Goal: Information Seeking & Learning: Learn about a topic

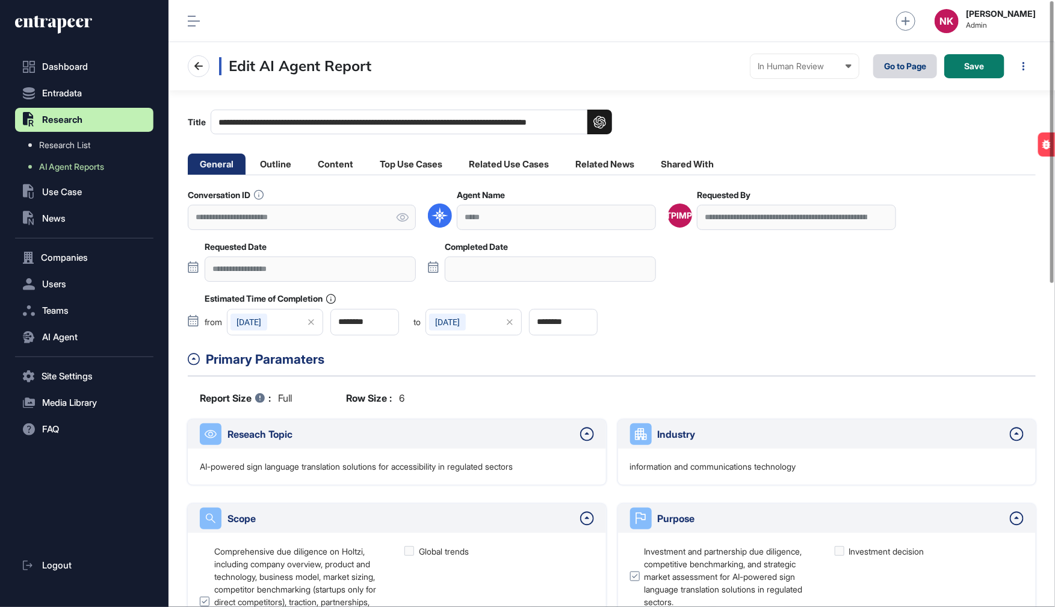
click at [896, 67] on link "Go to Page" at bounding box center [906, 66] width 64 height 24
click at [900, 72] on link "Go to Page" at bounding box center [906, 66] width 64 height 24
click at [402, 214] on icon at bounding box center [403, 217] width 12 height 8
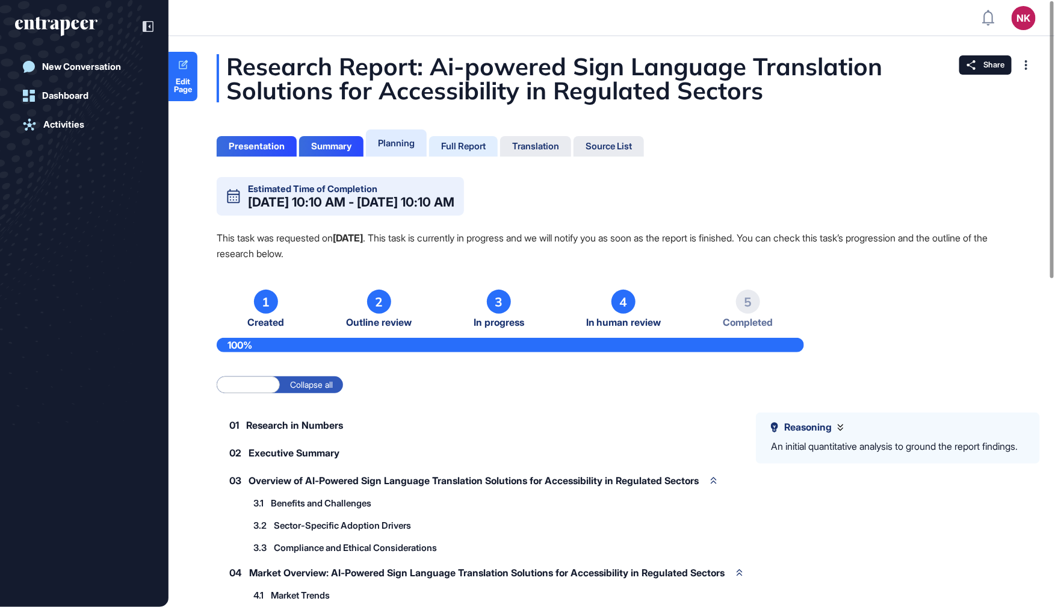
click at [459, 144] on div "Full Report" at bounding box center [463, 146] width 45 height 11
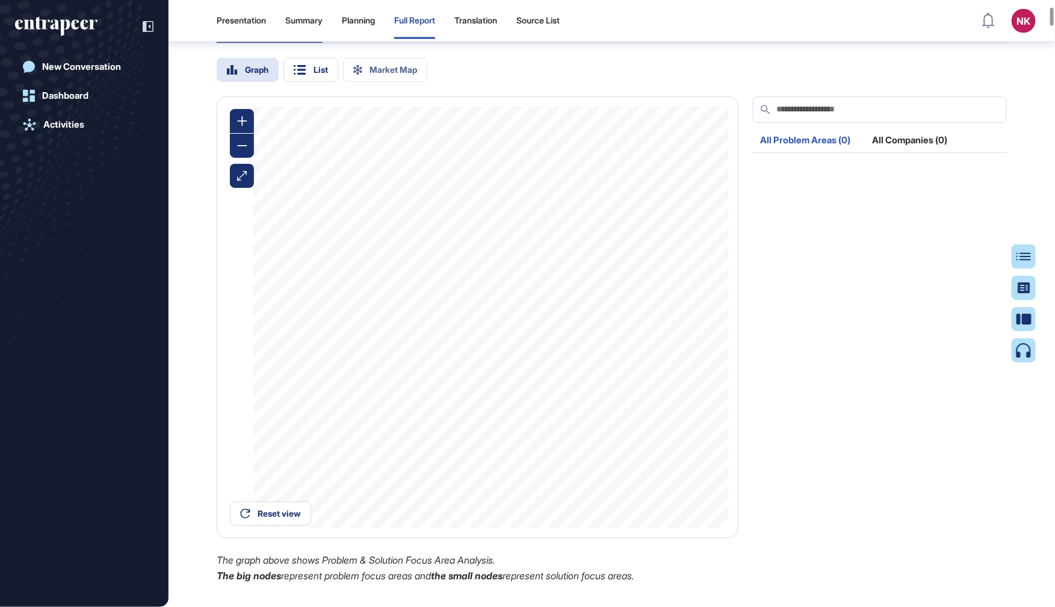
scroll to position [978, 0]
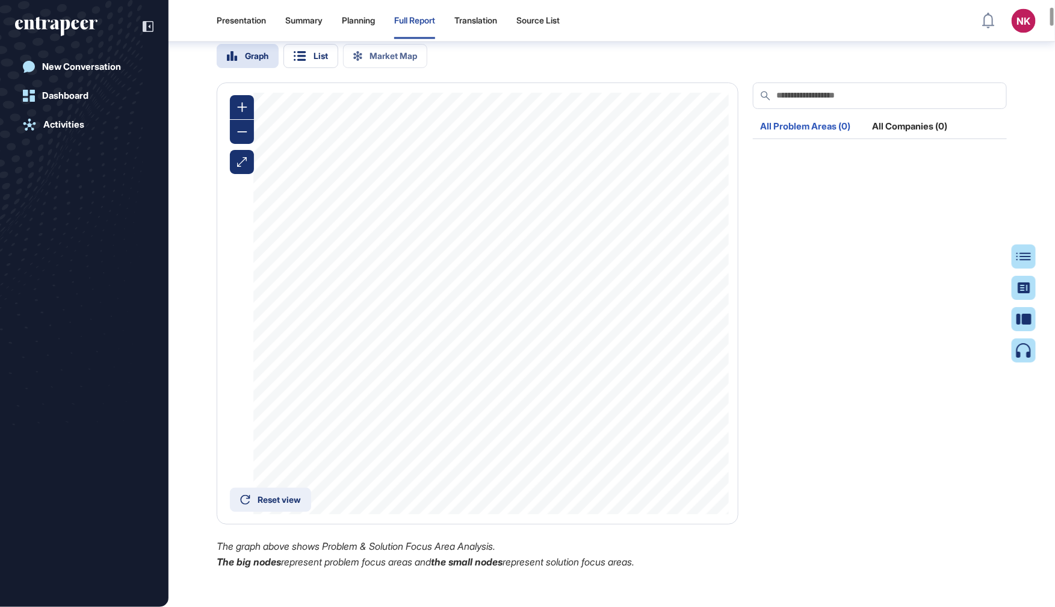
click at [261, 504] on div "Reset view" at bounding box center [279, 500] width 43 height 8
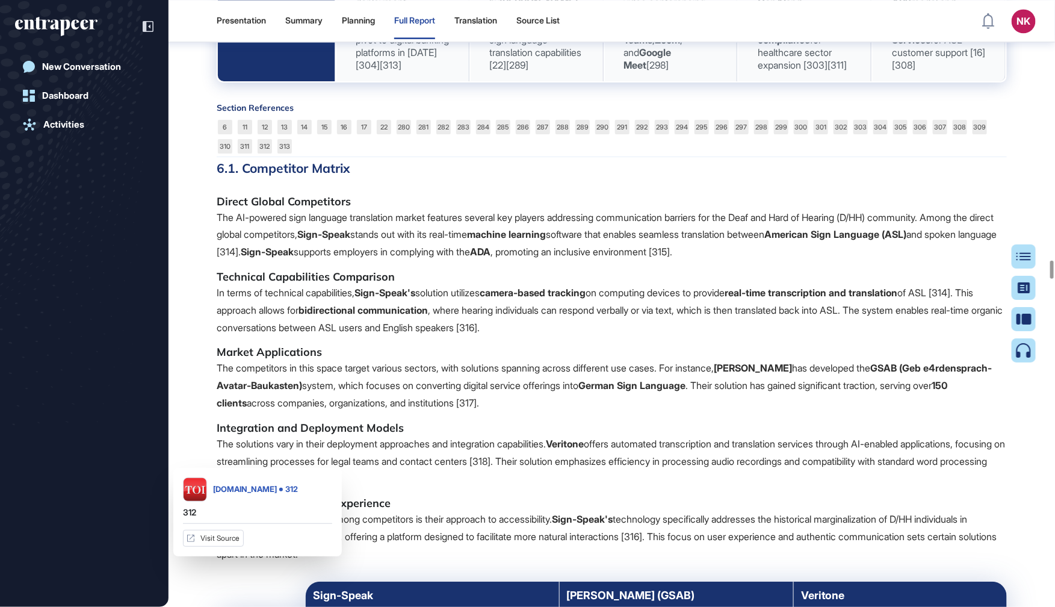
scroll to position [39166, 0]
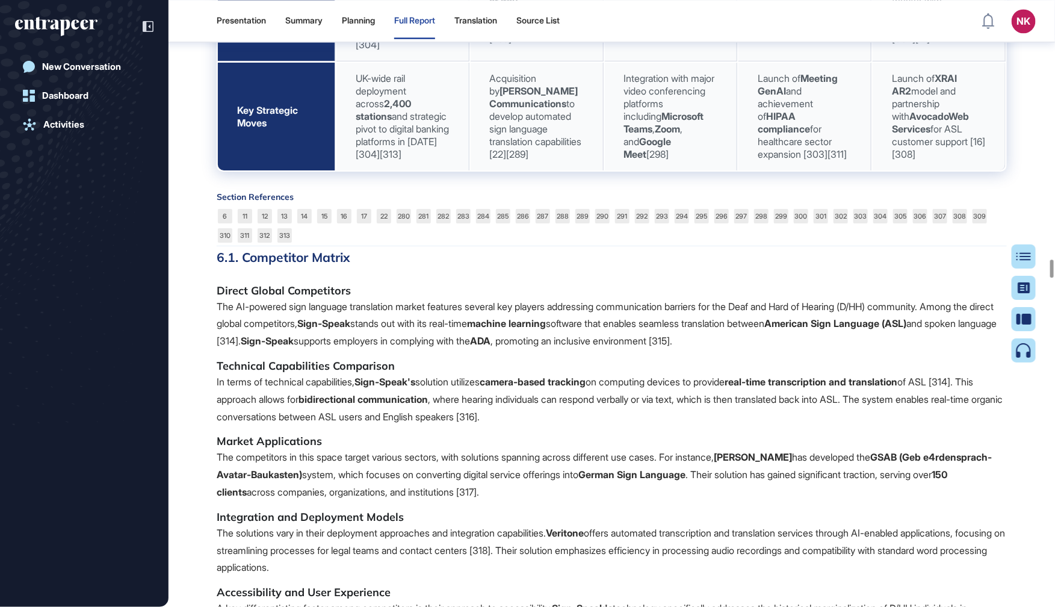
drag, startPoint x: 421, startPoint y: 289, endPoint x: 356, endPoint y: 297, distance: 65.6
copy span "Signapse AI"
drag, startPoint x: 544, startPoint y: 297, endPoint x: 483, endPoint y: 297, distance: 61.4
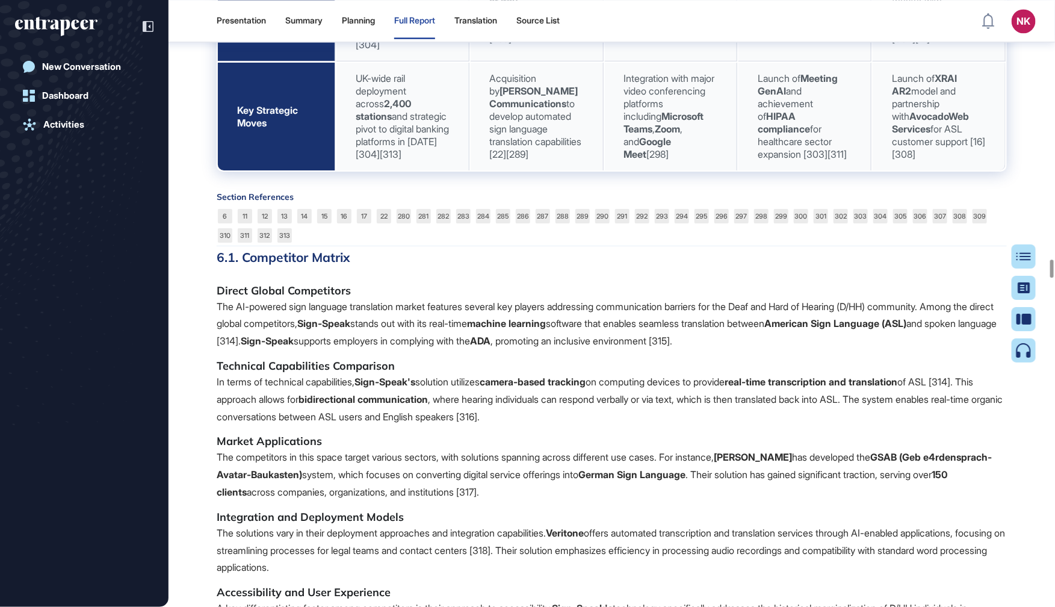
copy span "Hand Talk"
drag, startPoint x: 650, startPoint y: 293, endPoint x: 624, endPoint y: 295, distance: 26.0
copy span "Ava"
drag, startPoint x: 812, startPoint y: 299, endPoint x: 753, endPoint y: 299, distance: 59.6
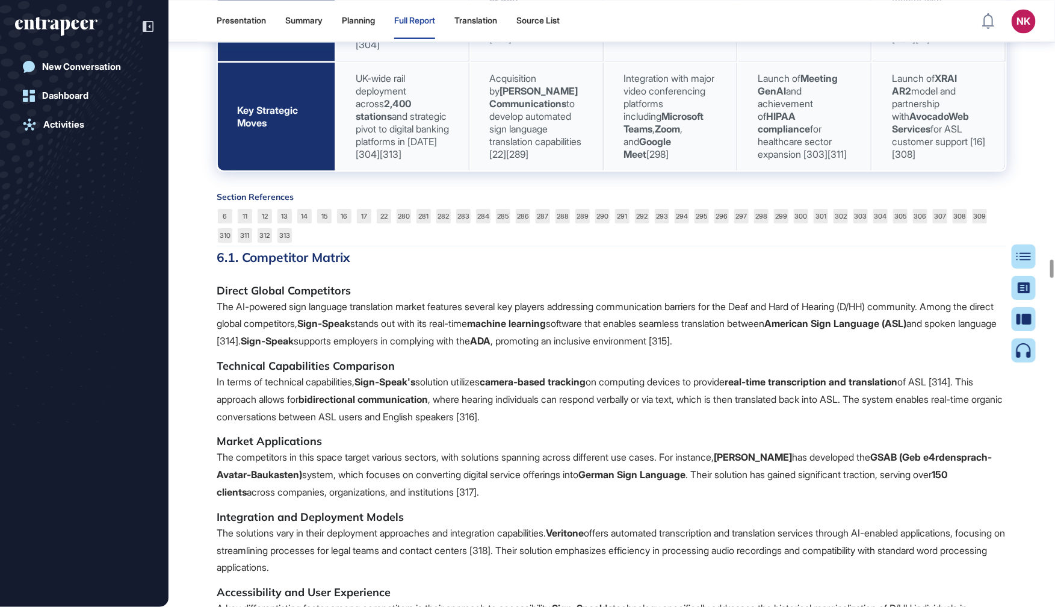
copy span "[URL]"
drag, startPoint x: 954, startPoint y: 301, endPoint x: 890, endPoint y: 297, distance: 64.6
copy span "XRAI Glass"
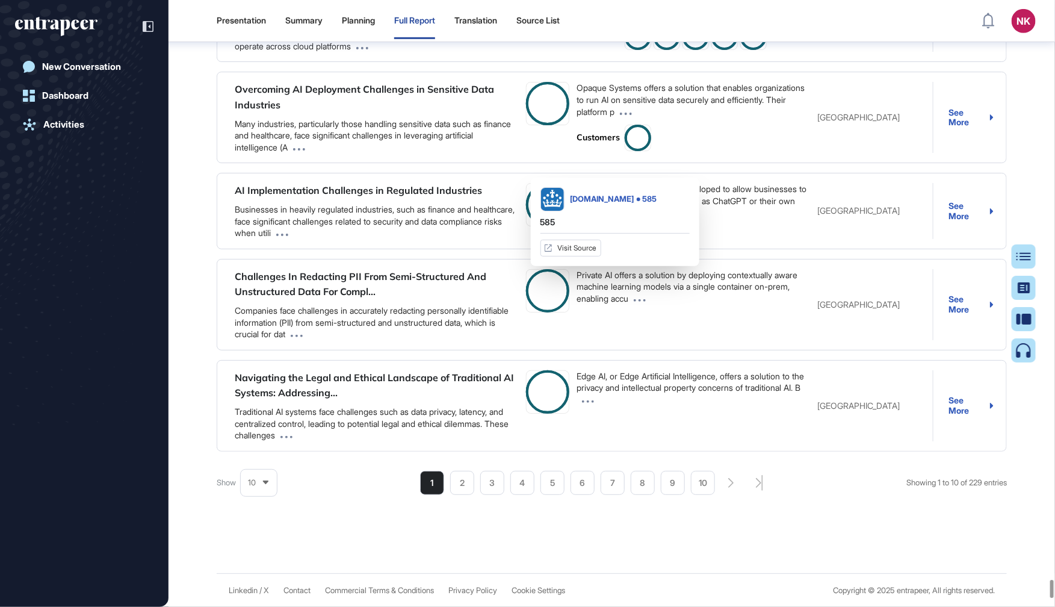
scroll to position [88841, 0]
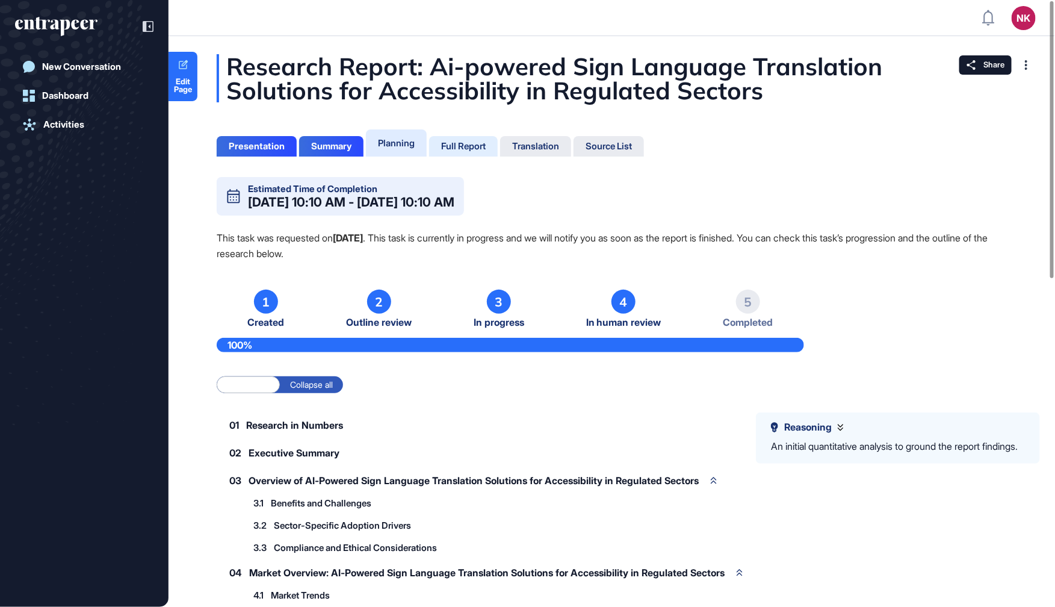
click at [459, 152] on div "Full Report" at bounding box center [463, 146] width 69 height 20
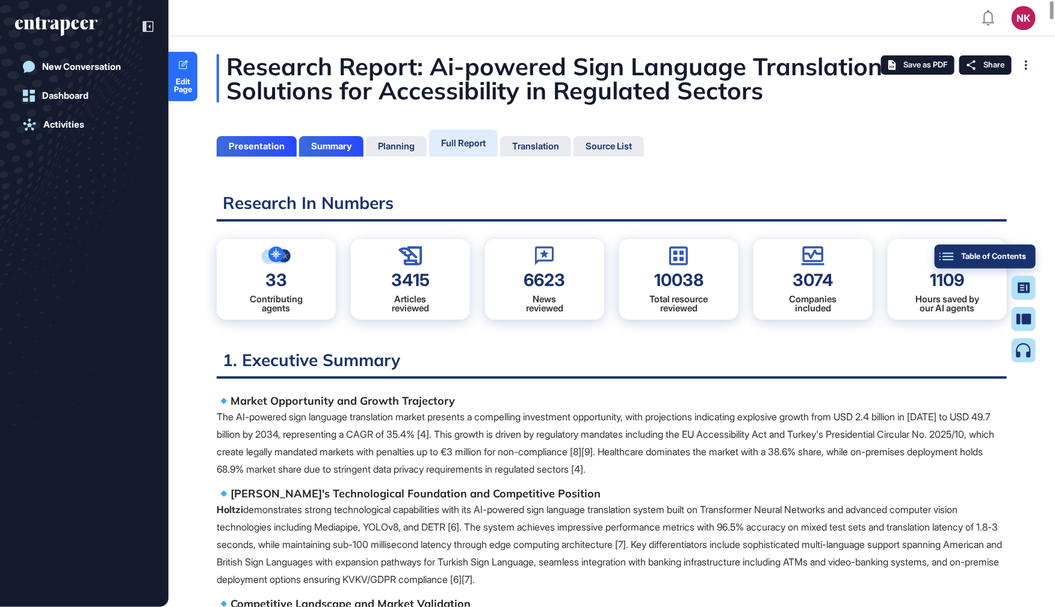
scroll to position [546, 2]
click at [1028, 252] on button "Table of Contents" at bounding box center [985, 256] width 101 height 24
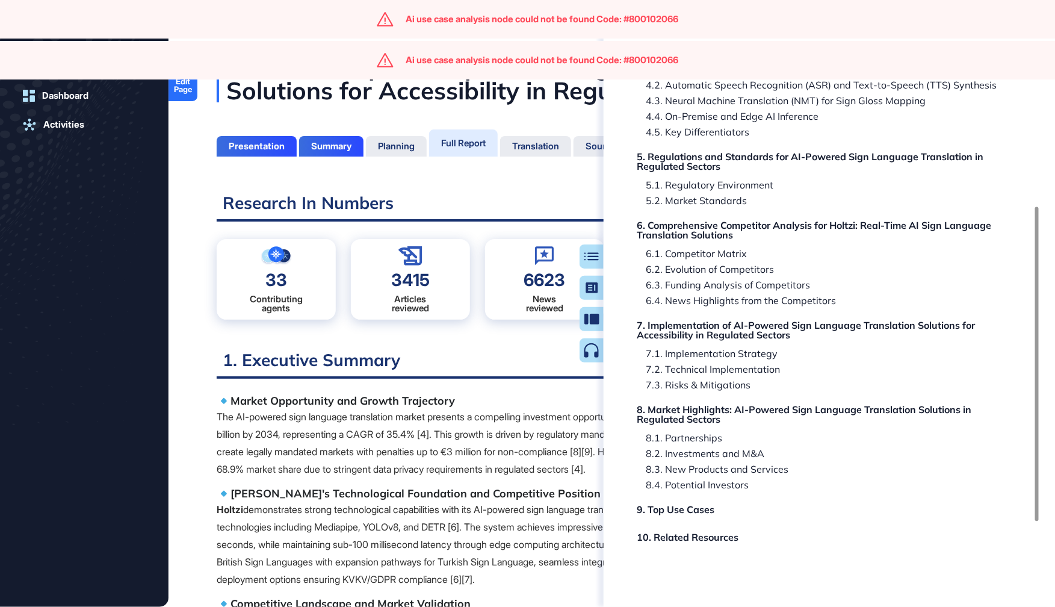
scroll to position [399, 0]
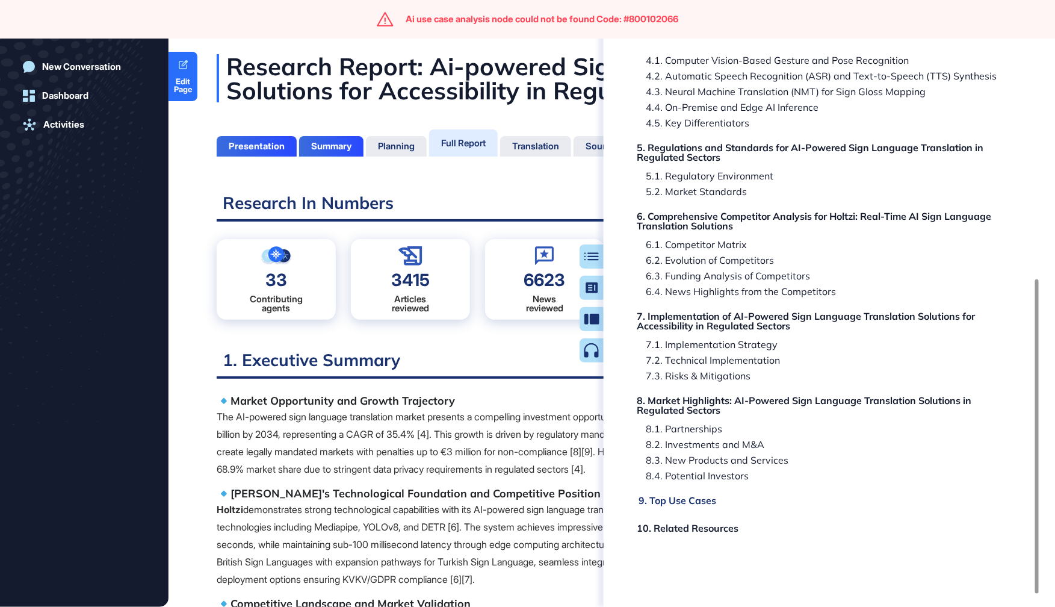
click at [697, 499] on div "9. Top Use Cases" at bounding box center [678, 501] width 78 height 10
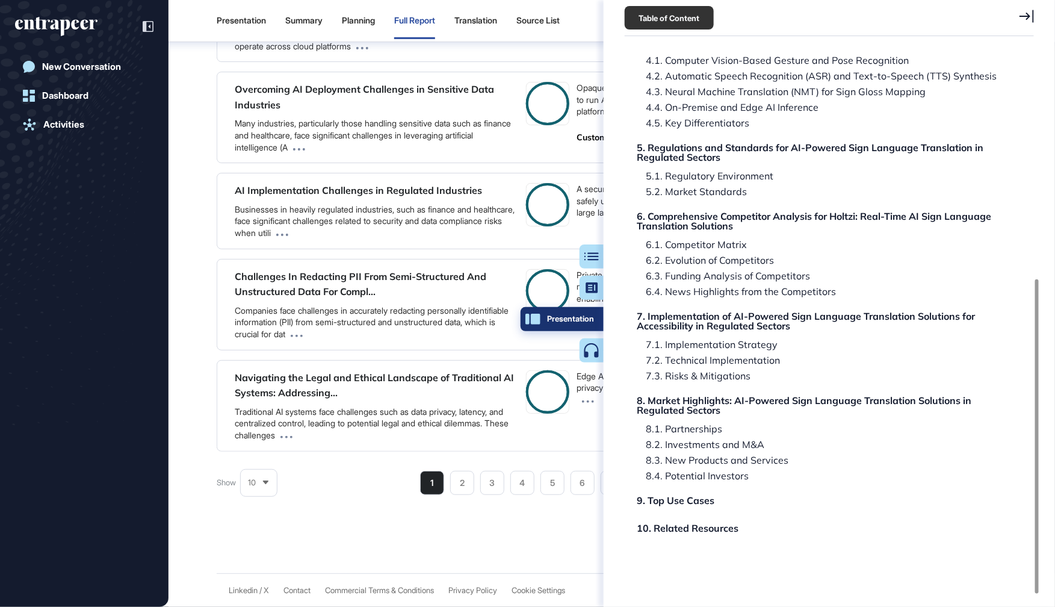
scroll to position [87364, 0]
click at [597, 256] on button "Table of Contents" at bounding box center [553, 256] width 101 height 24
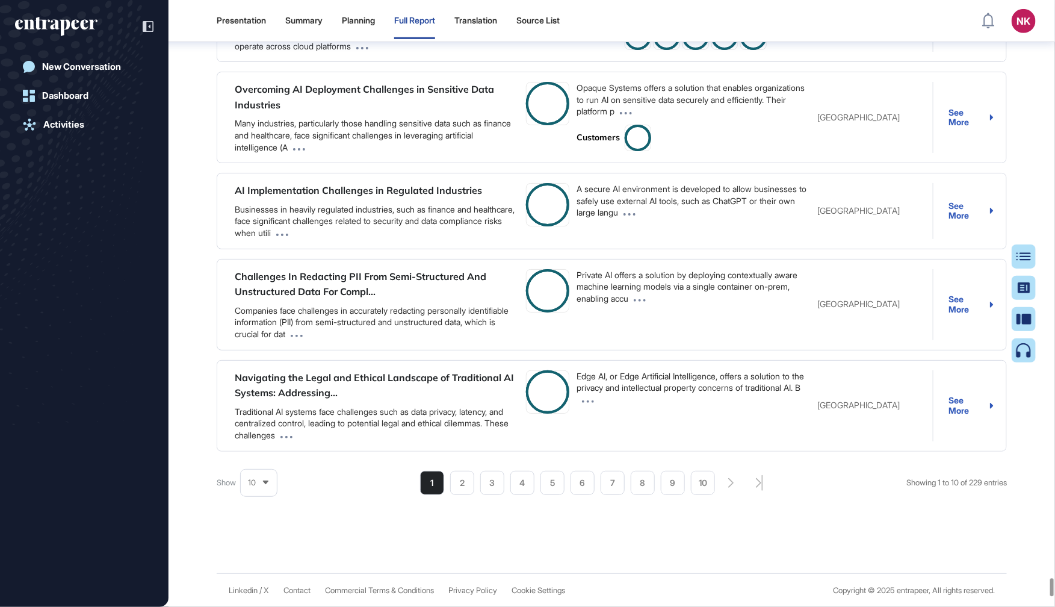
scroll to position [87837, 0]
paste input "**********"
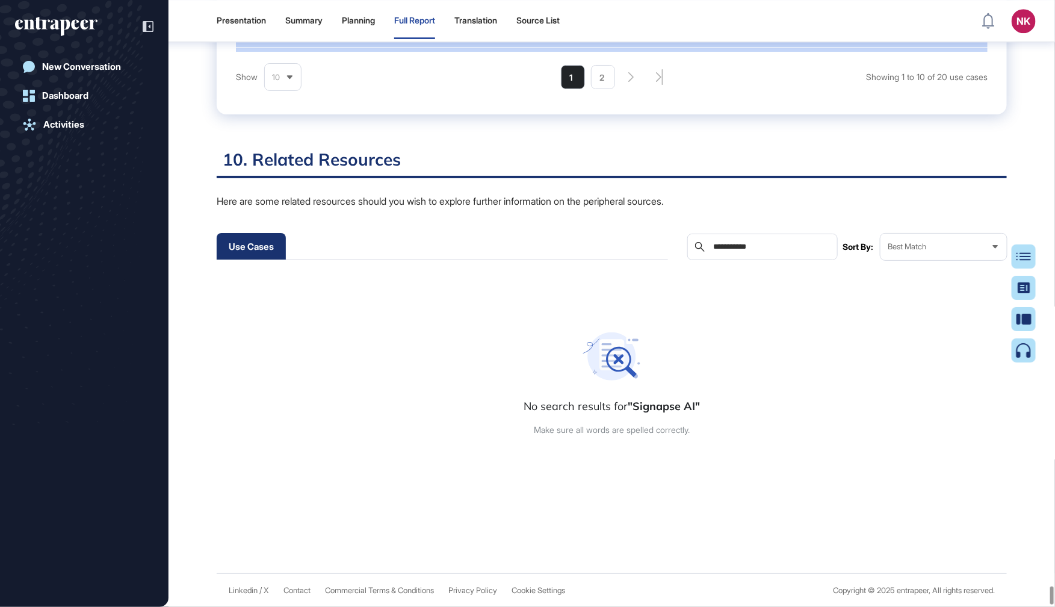
click at [741, 252] on input "**********" at bounding box center [771, 247] width 118 height 10
paste input "text"
click at [733, 252] on input "*********" at bounding box center [771, 247] width 118 height 10
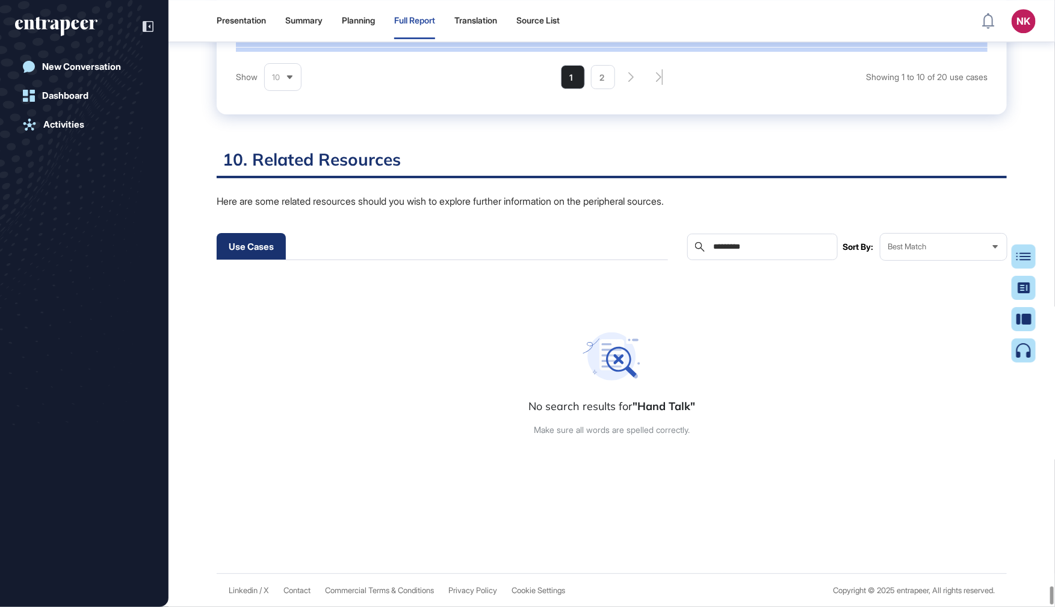
click at [733, 252] on input "*********" at bounding box center [771, 247] width 118 height 10
paste input "text"
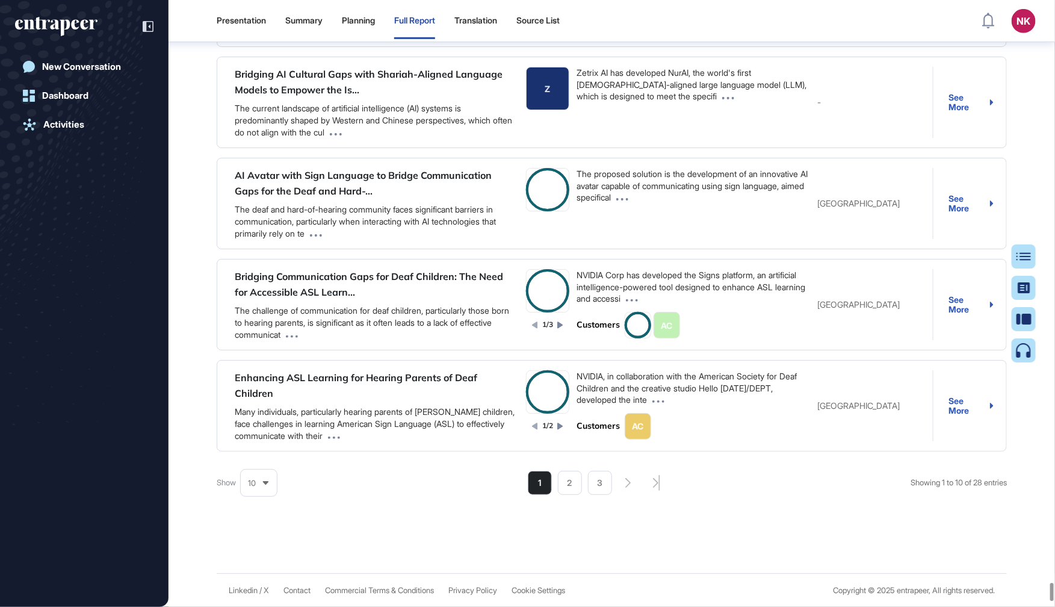
scroll to position [87726, 0]
drag, startPoint x: 742, startPoint y: 524, endPoint x: 691, endPoint y: 524, distance: 51.2
paste input "*****"
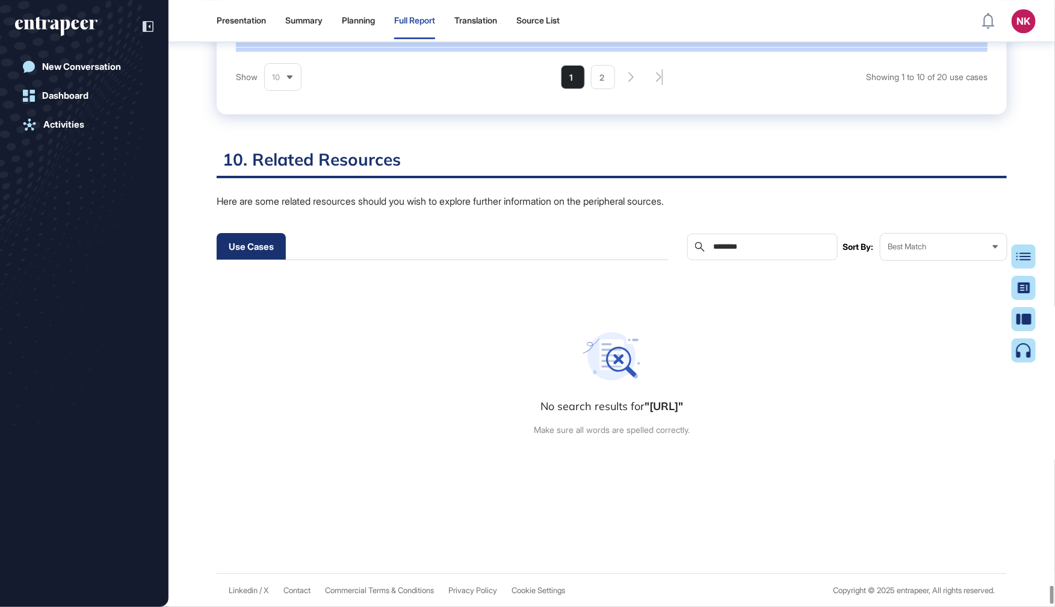
scroll to position [87971, 0]
drag, startPoint x: 757, startPoint y: 281, endPoint x: 709, endPoint y: 281, distance: 47.6
click at [709, 260] on div "Search ********" at bounding box center [763, 247] width 151 height 26
paste input "**"
type input "**********"
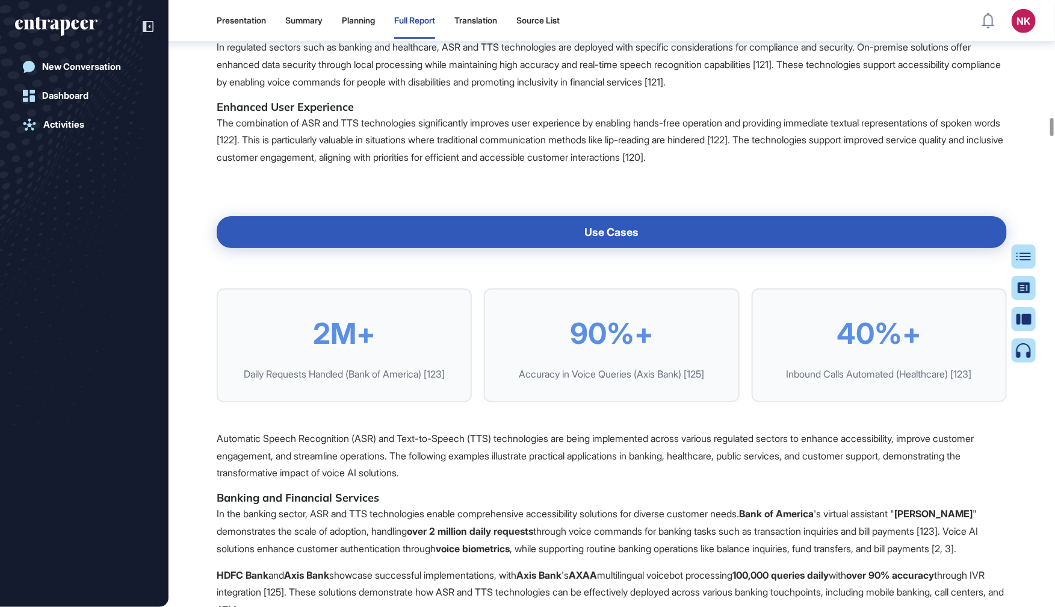
scroll to position [17508, 0]
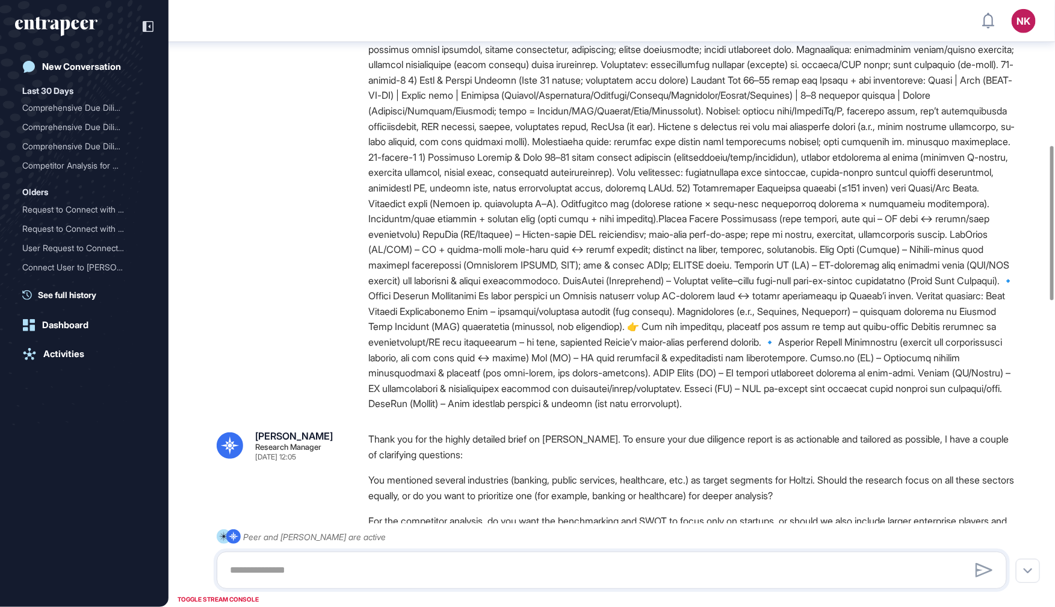
scroll to position [569, 0]
drag, startPoint x: 847, startPoint y: 437, endPoint x: 821, endPoint y: 437, distance: 25.3
click at [821, 410] on div at bounding box center [692, 9] width 648 height 801
copy div "nly (U"
drag, startPoint x: 441, startPoint y: 434, endPoint x: 413, endPoint y: 435, distance: 28.3
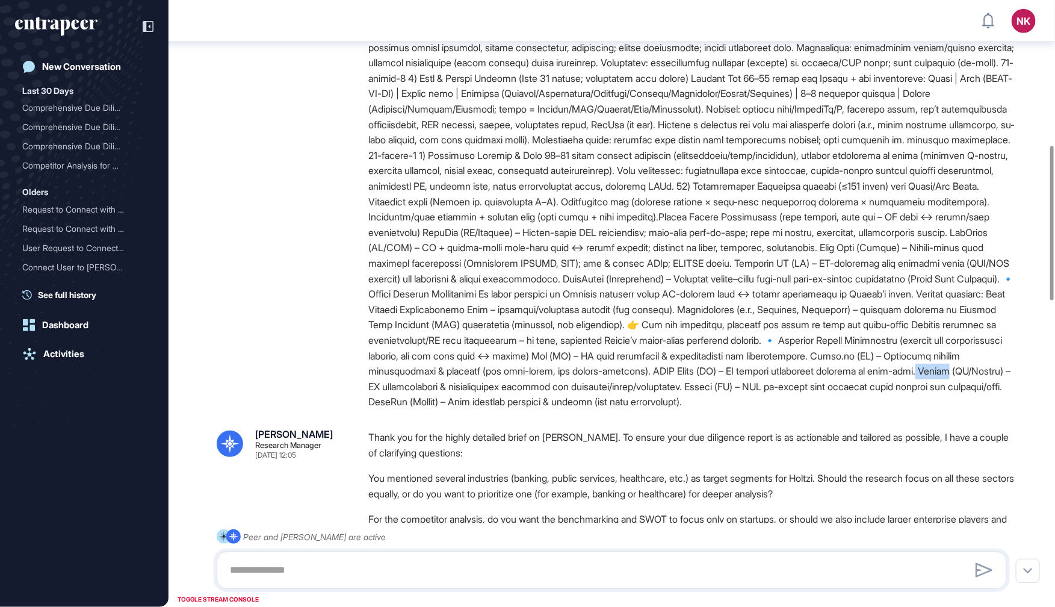
click at [413, 410] on div at bounding box center [692, 9] width 648 height 801
copy div "erbit (U"
